Goal: Find specific page/section: Find specific page/section

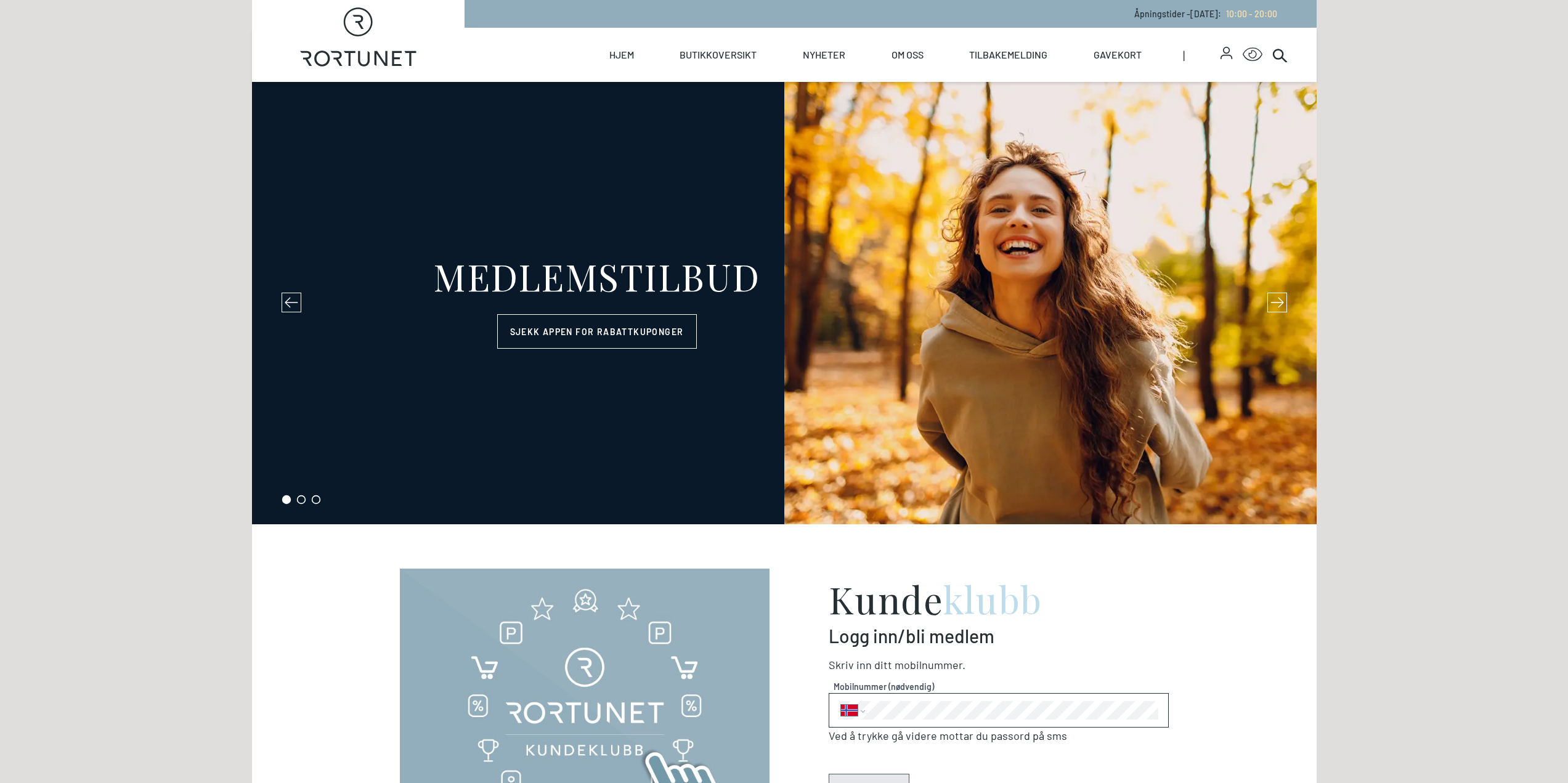
select select "NO"
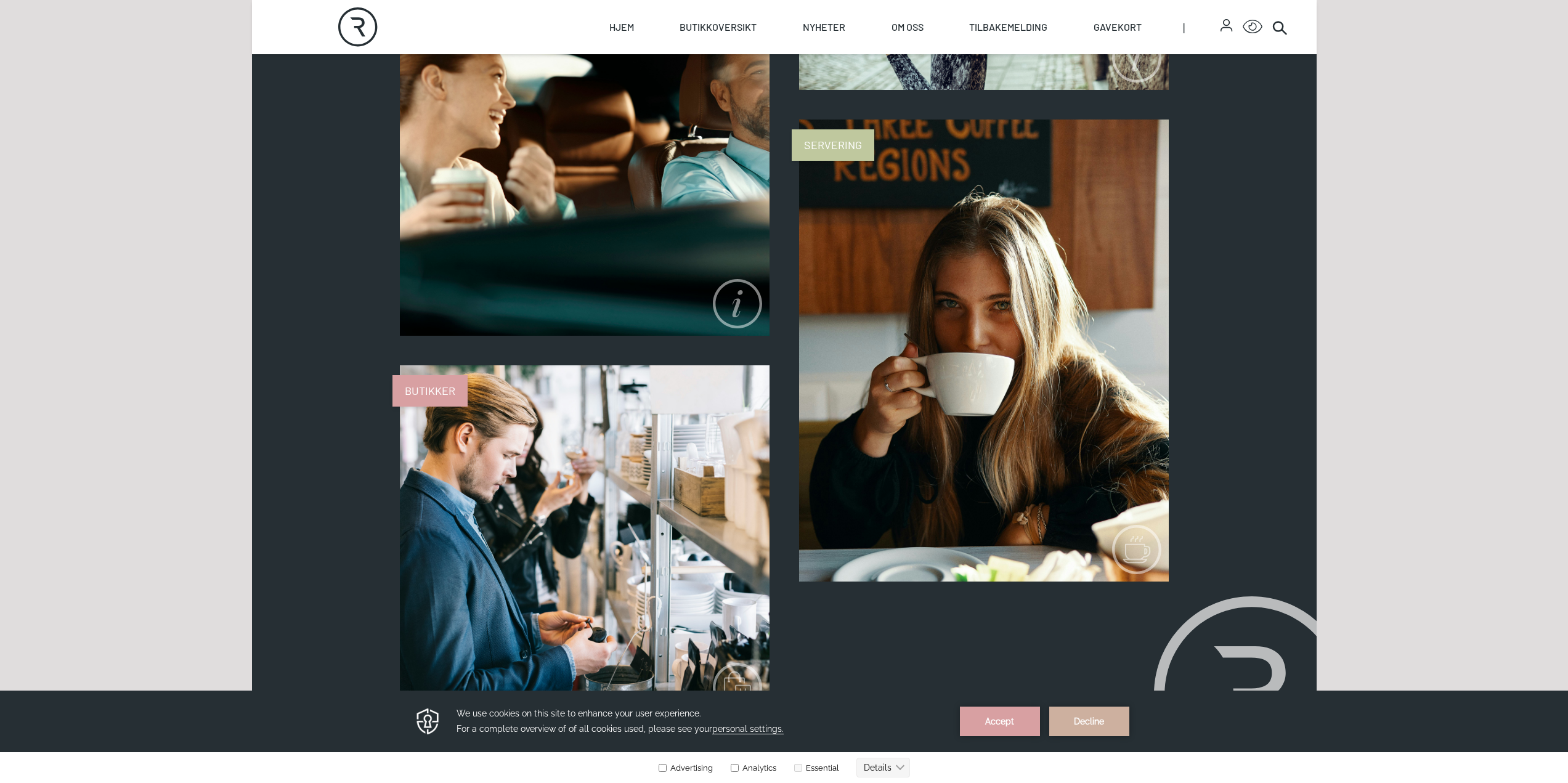
scroll to position [1416, 0]
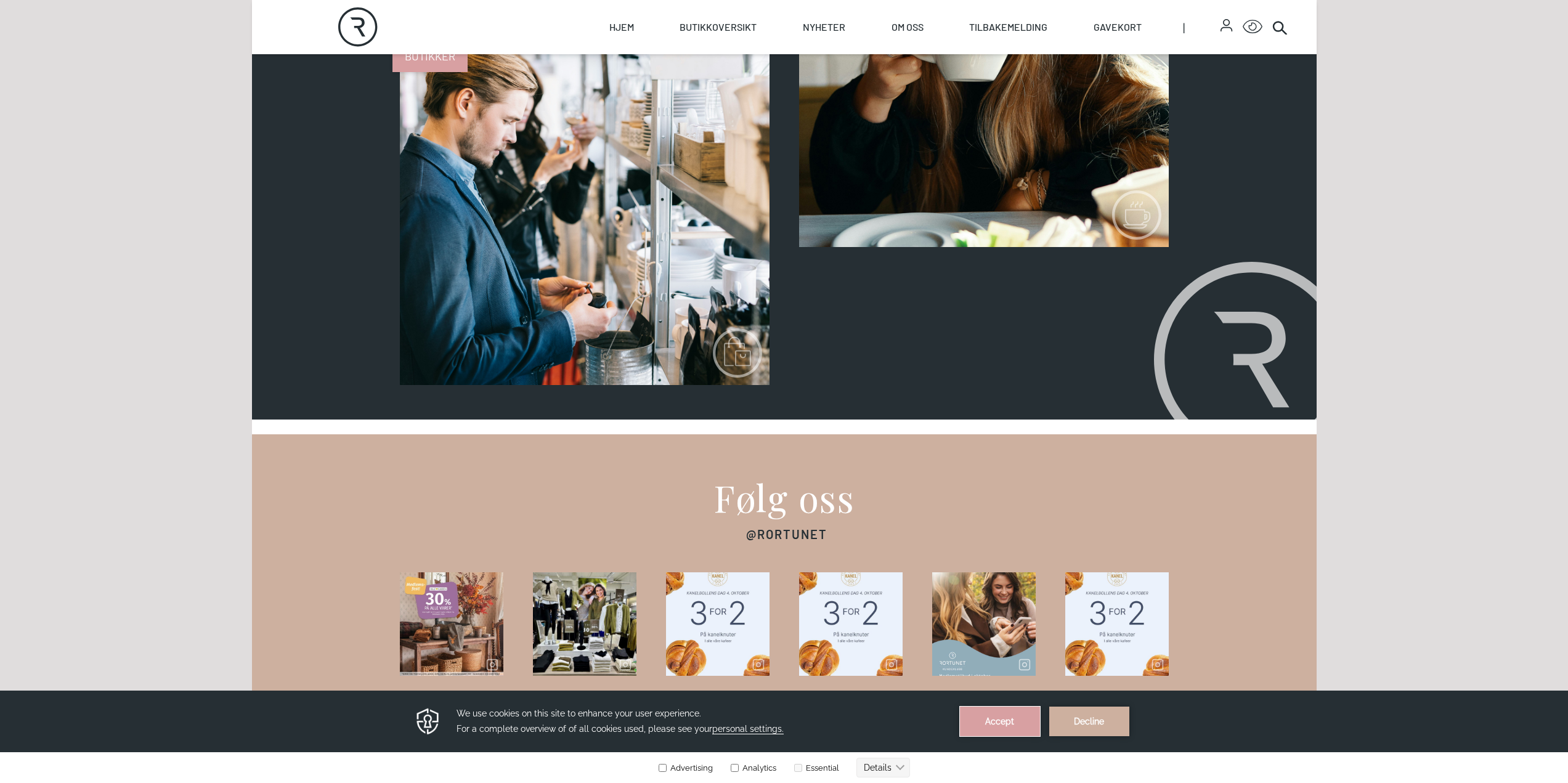
click at [1011, 730] on button "Accept" at bounding box center [1000, 721] width 80 height 30
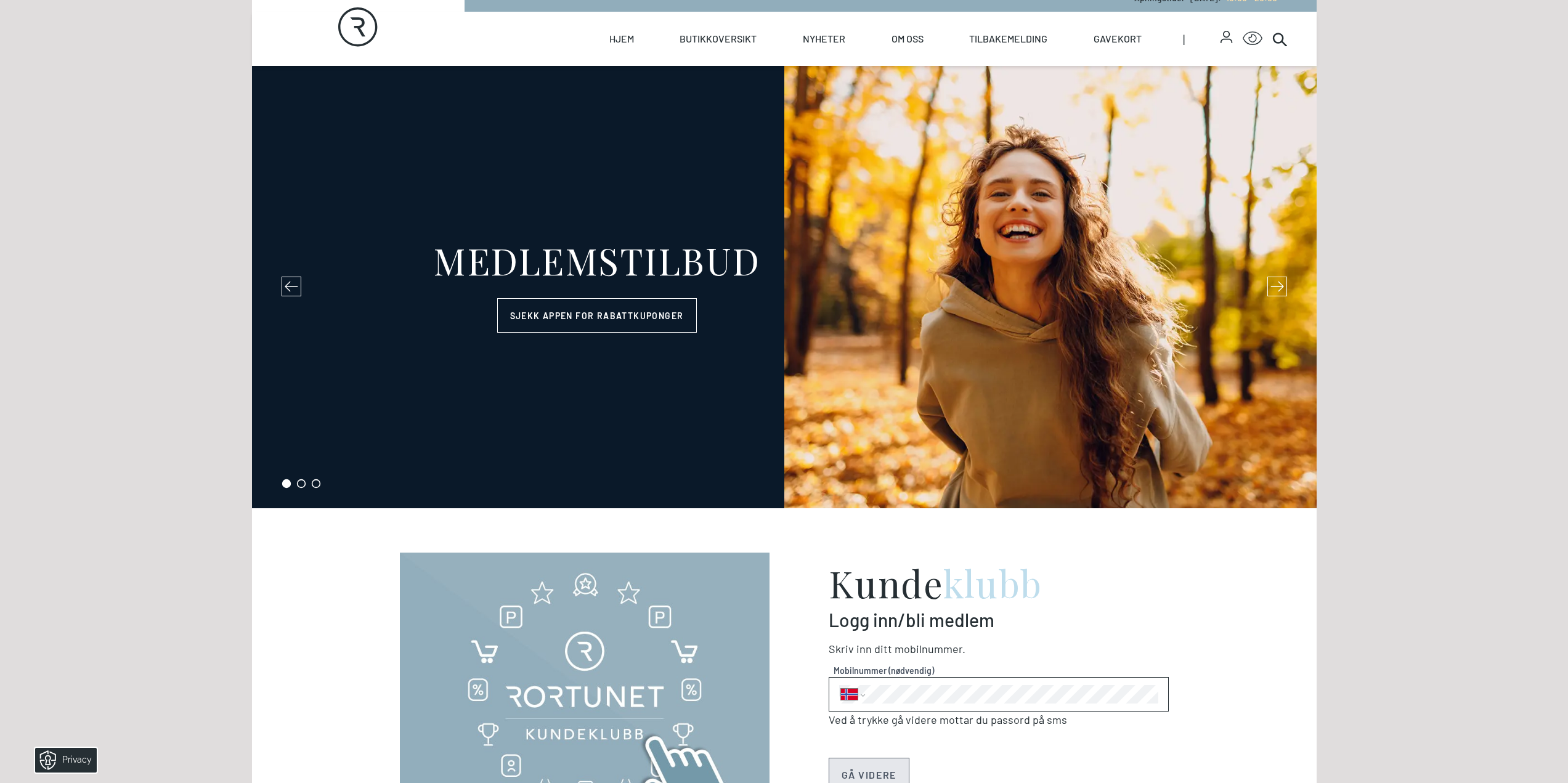
scroll to position [0, 0]
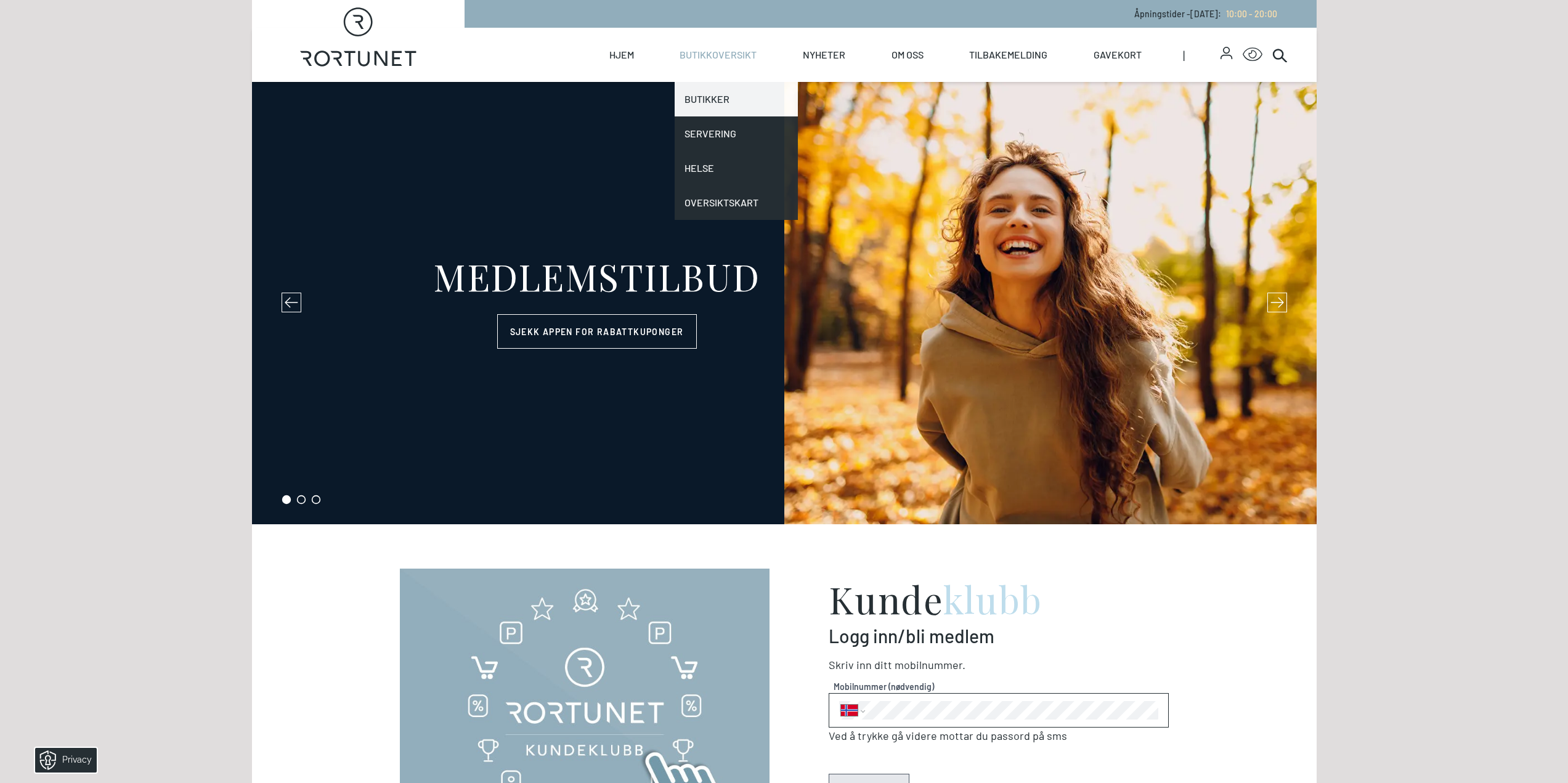
click at [723, 101] on link "Butikker" at bounding box center [736, 98] width 123 height 34
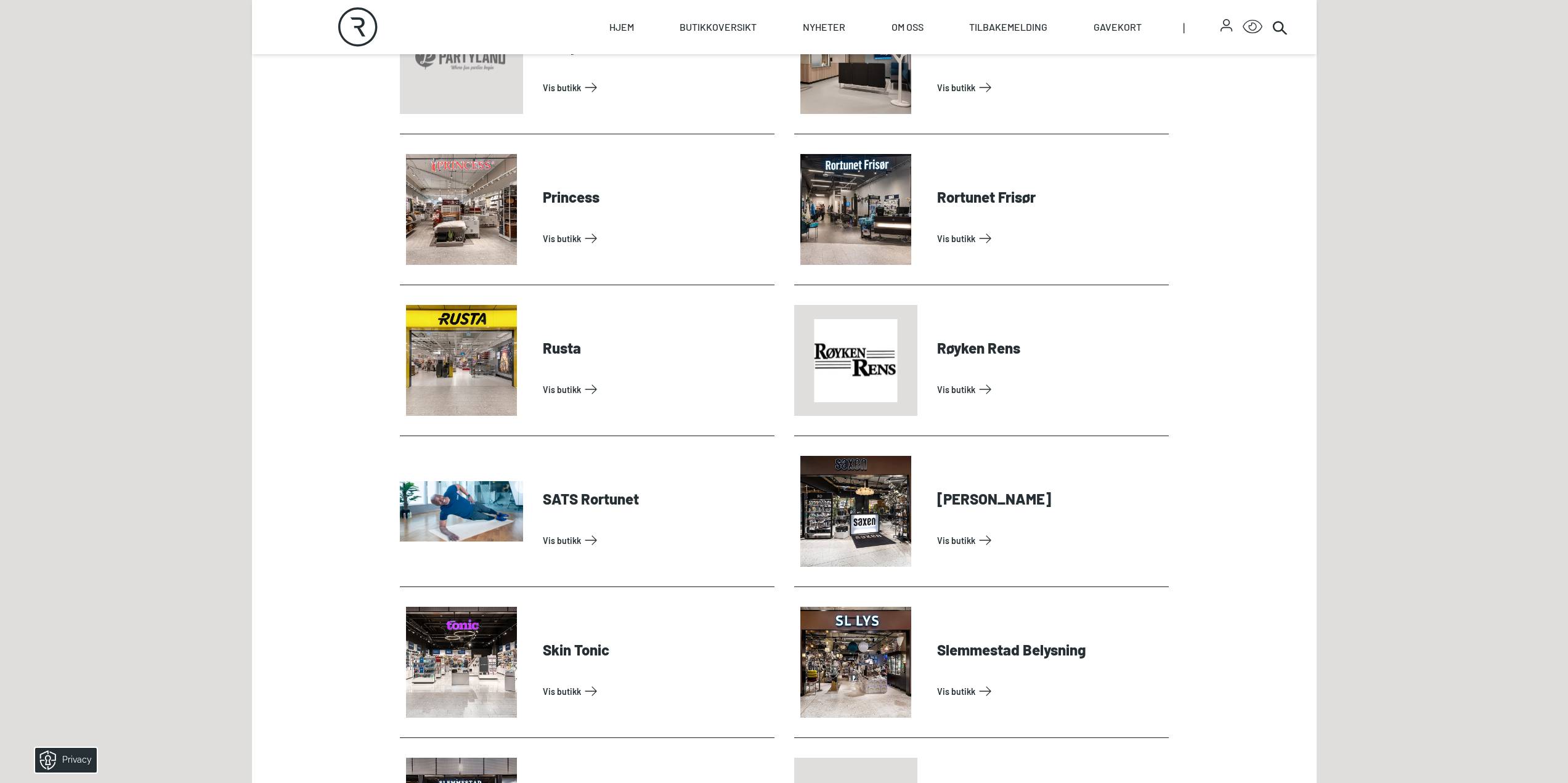
scroll to position [2956, 0]
click at [543, 380] on link "Vis butikk" at bounding box center [656, 390] width 227 height 20
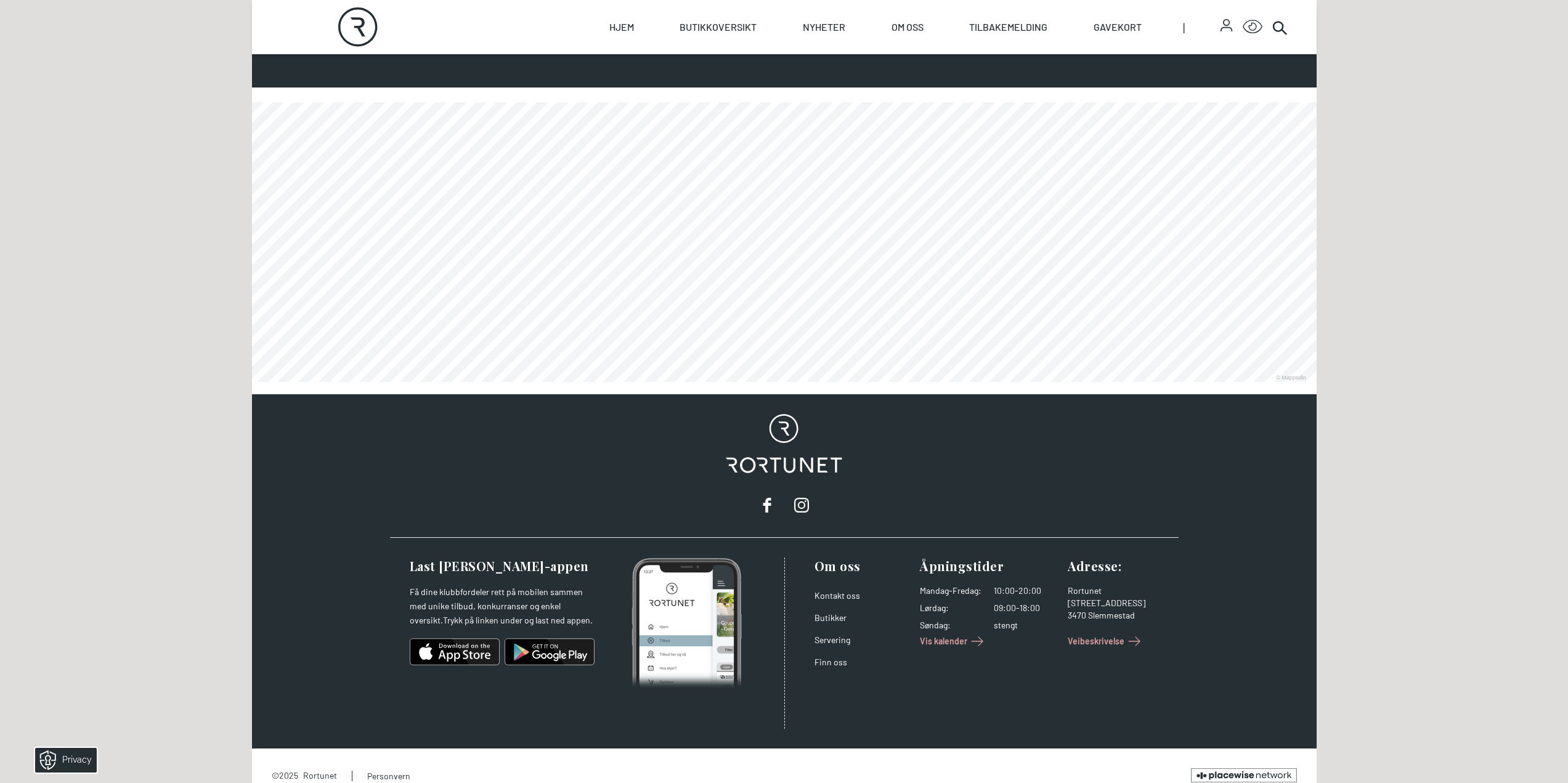
scroll to position [829, 0]
